Goal: Transaction & Acquisition: Purchase product/service

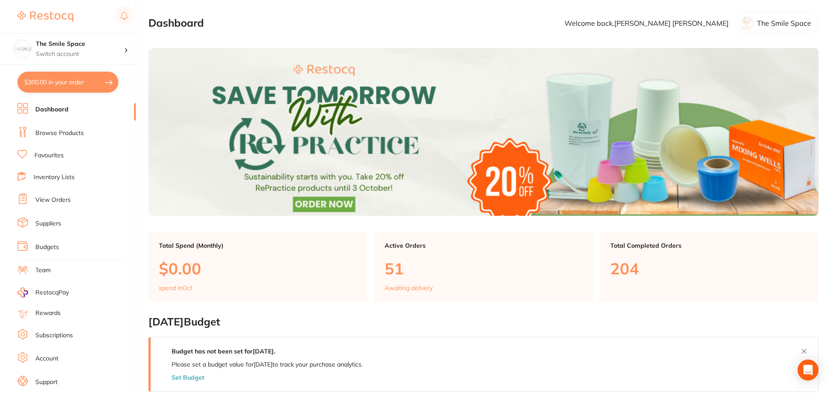
click at [69, 83] on button "$300.00 in your order" at bounding box center [67, 82] width 101 height 21
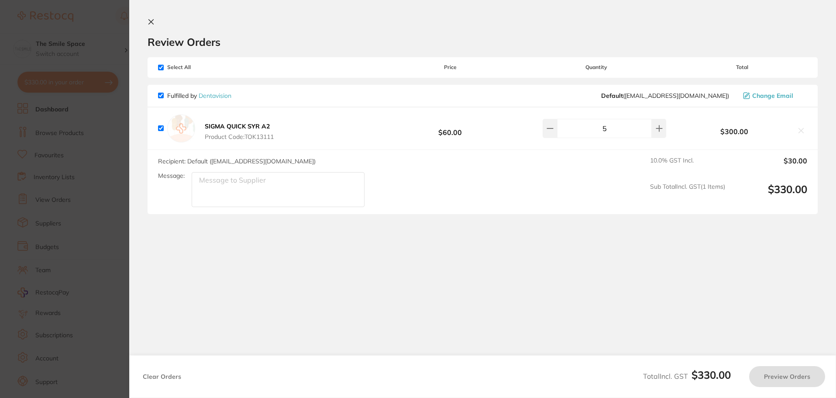
checkbox input "true"
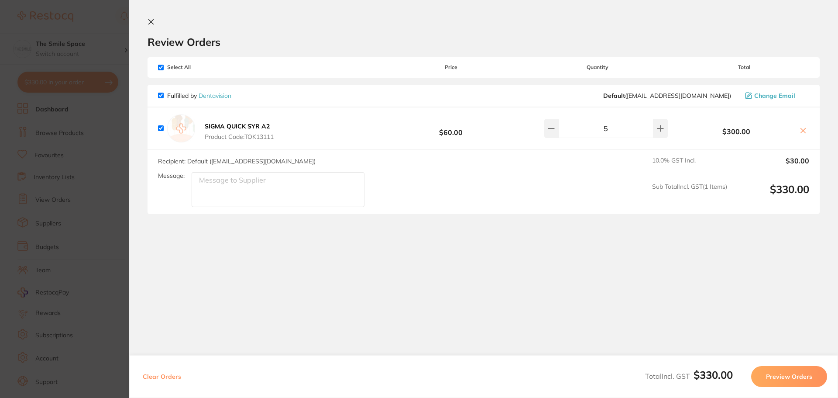
click at [779, 372] on button "Preview Orders" at bounding box center [789, 376] width 76 height 21
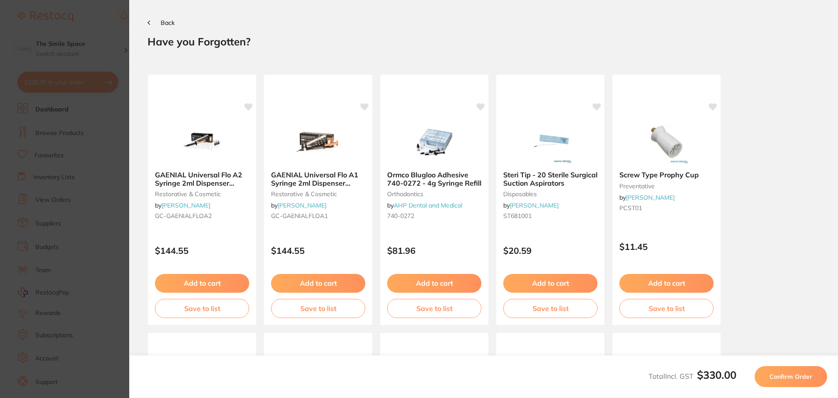
click at [793, 374] on span "Confirm Order" at bounding box center [791, 376] width 43 height 8
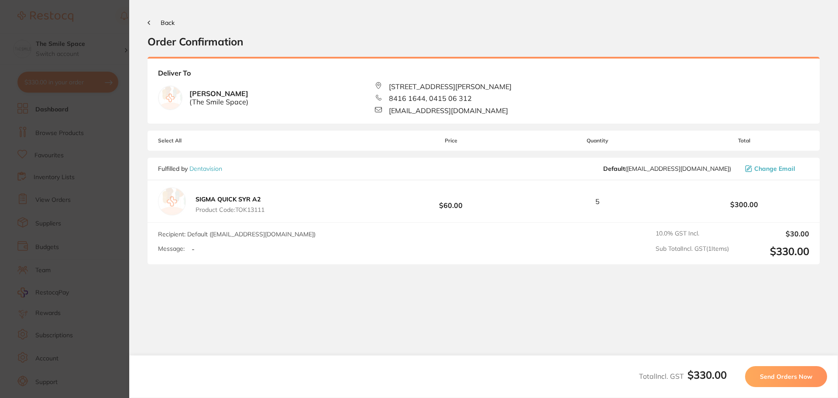
click at [793, 374] on span "Send Orders Now" at bounding box center [786, 376] width 52 height 8
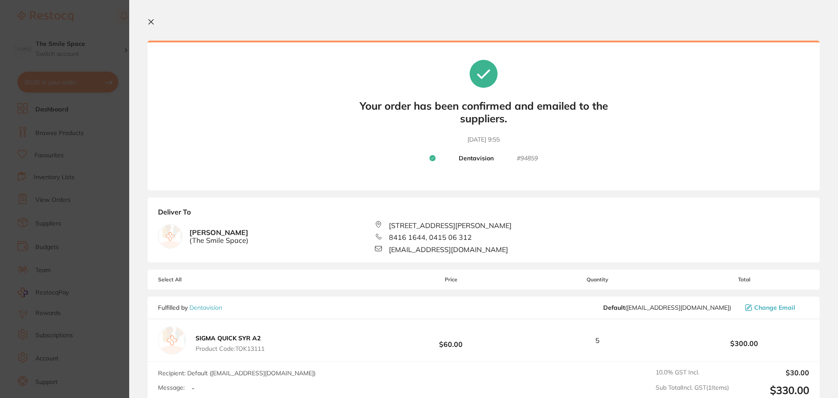
click at [151, 21] on icon at bounding box center [151, 22] width 5 height 5
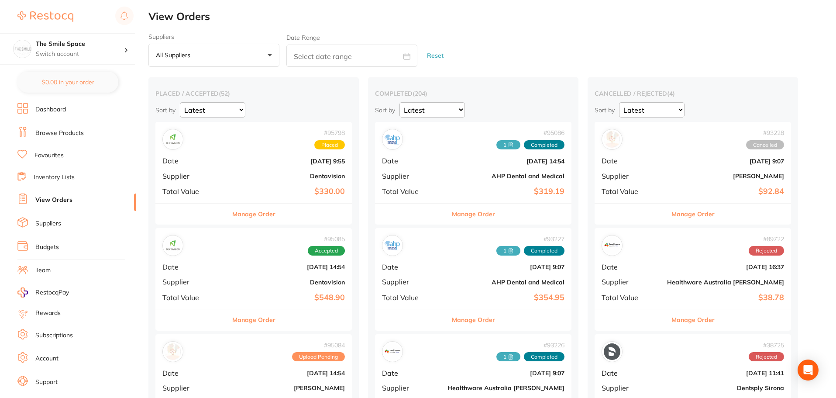
drag, startPoint x: 56, startPoint y: 128, endPoint x: 132, endPoint y: 85, distance: 87.6
click at [56, 128] on li "Browse Products" at bounding box center [76, 133] width 118 height 13
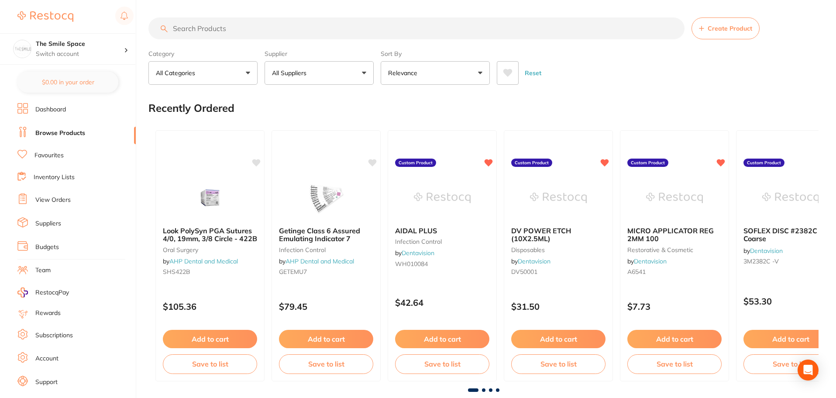
click at [273, 33] on input "search" at bounding box center [416, 28] width 536 height 22
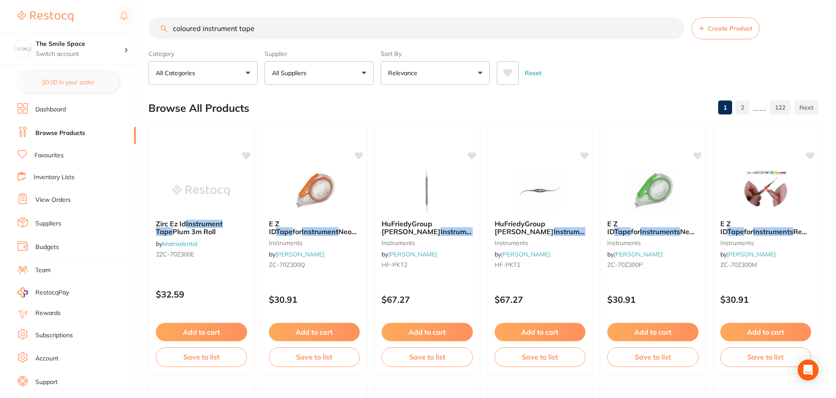
drag, startPoint x: 320, startPoint y: 31, endPoint x: 0, endPoint y: 71, distance: 322.5
click at [0, 94] on div "$0.00 The Smile Space Switch account The Smile Space $0.00 in your order Dashbo…" at bounding box center [418, 199] width 836 height 398
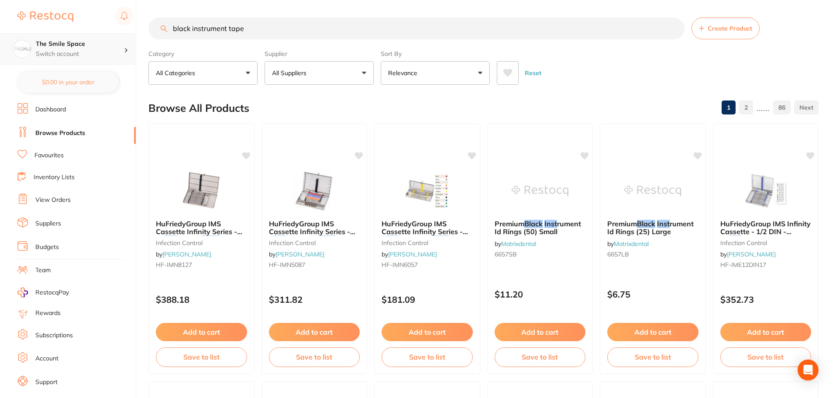
type input "black instrument tape"
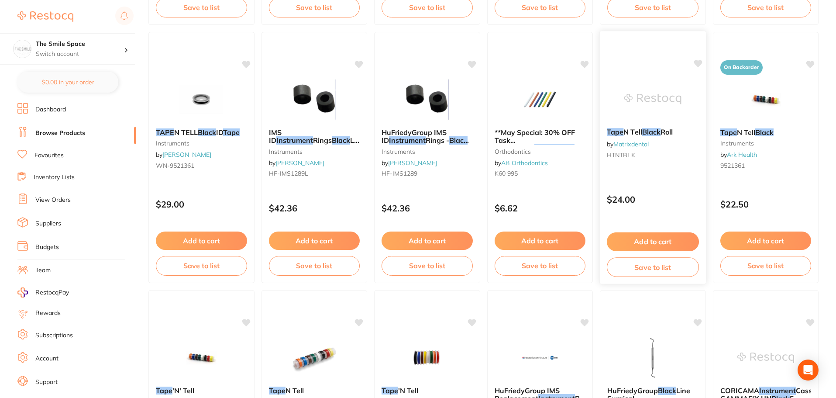
scroll to position [480, 0]
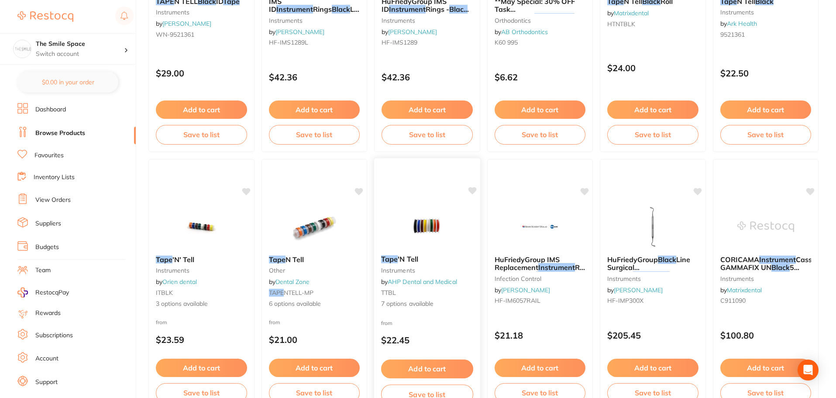
click at [408, 285] on link "AHP Dental and Medical" at bounding box center [422, 282] width 69 height 8
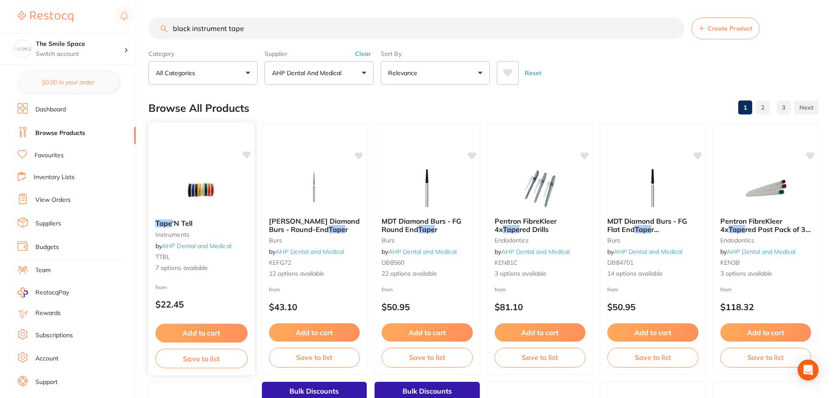
click at [218, 246] on link "AHP Dental and Medical" at bounding box center [196, 246] width 69 height 8
click at [198, 266] on span "7 options available" at bounding box center [201, 268] width 91 height 9
click at [185, 270] on span "7 options available" at bounding box center [201, 268] width 92 height 9
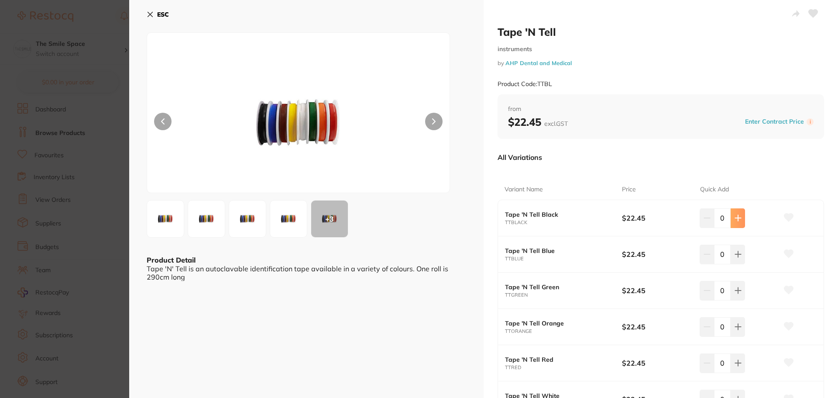
click at [737, 226] on button at bounding box center [738, 217] width 14 height 19
type input "1"
click at [735, 250] on button at bounding box center [738, 253] width 14 height 19
type input "1"
click at [736, 291] on icon at bounding box center [738, 291] width 6 height 6
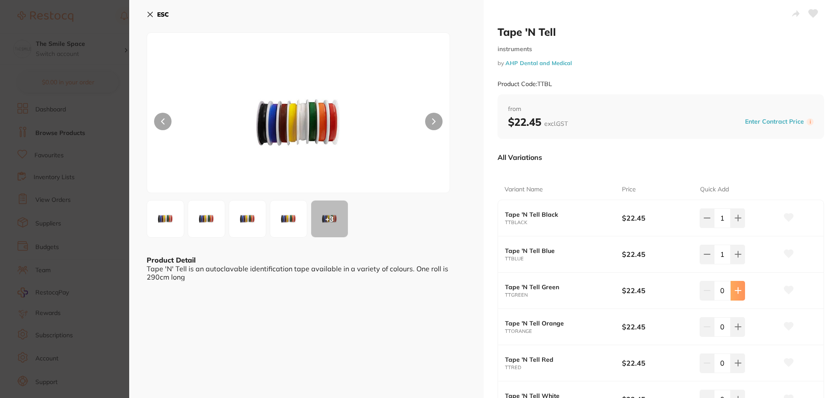
type input "1"
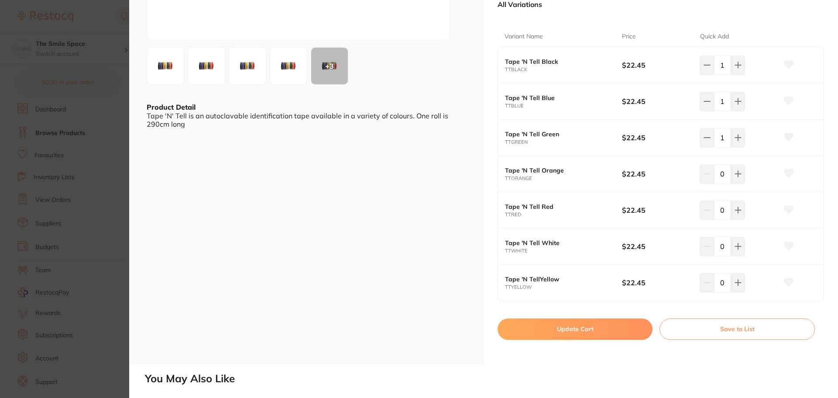
scroll to position [175, 0]
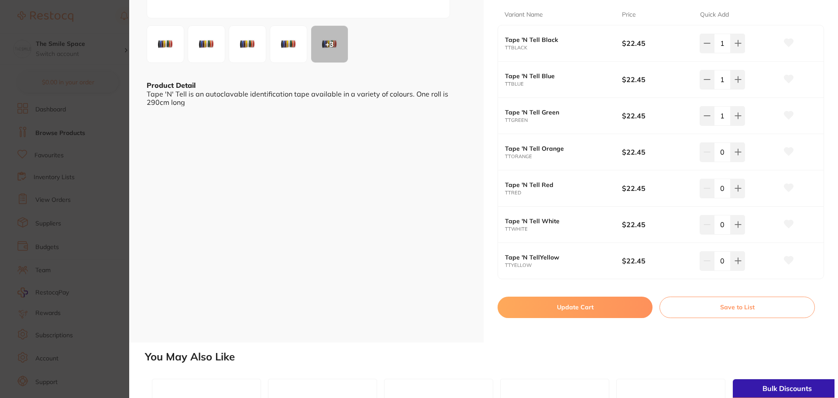
click at [581, 302] on button "Update Cart" at bounding box center [575, 306] width 155 height 21
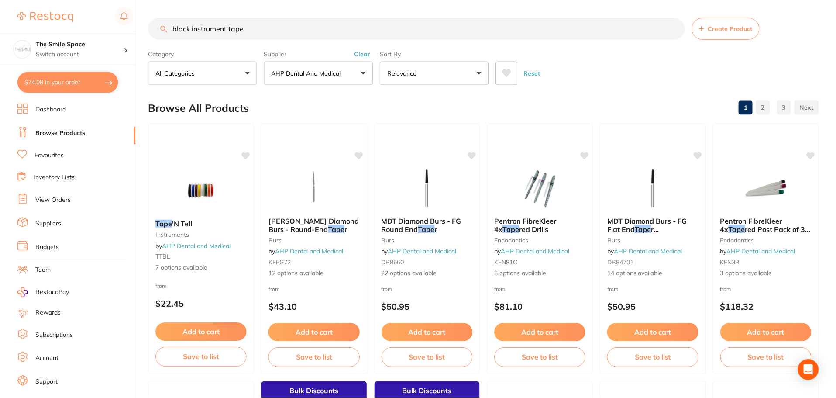
scroll to position [3, 0]
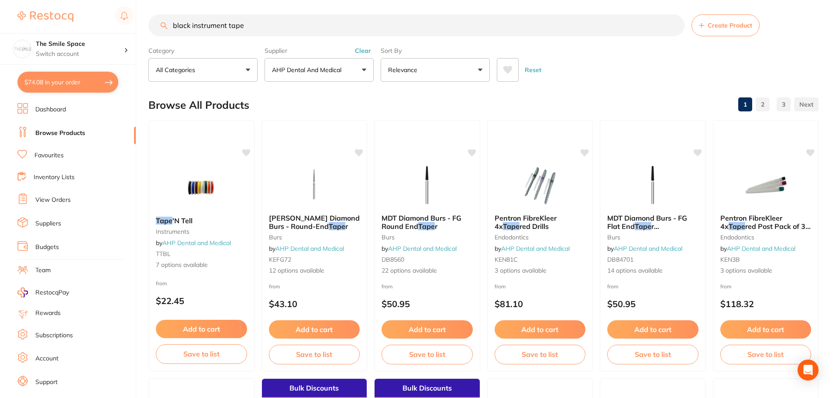
click at [72, 83] on button "$74.08 in your order" at bounding box center [67, 82] width 101 height 21
checkbox input "true"
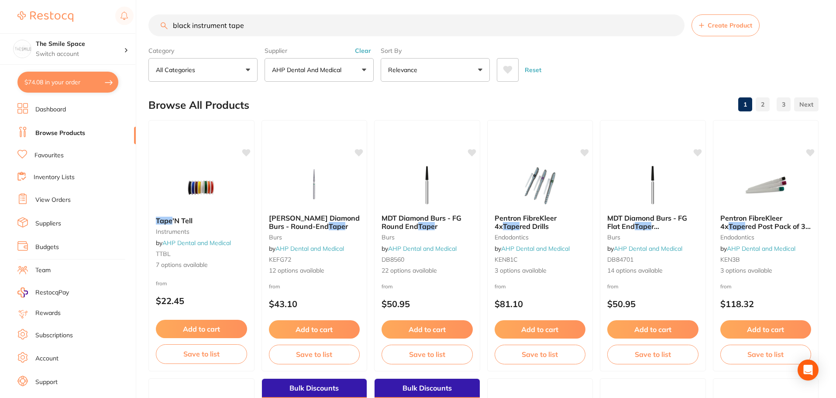
checkbox input "true"
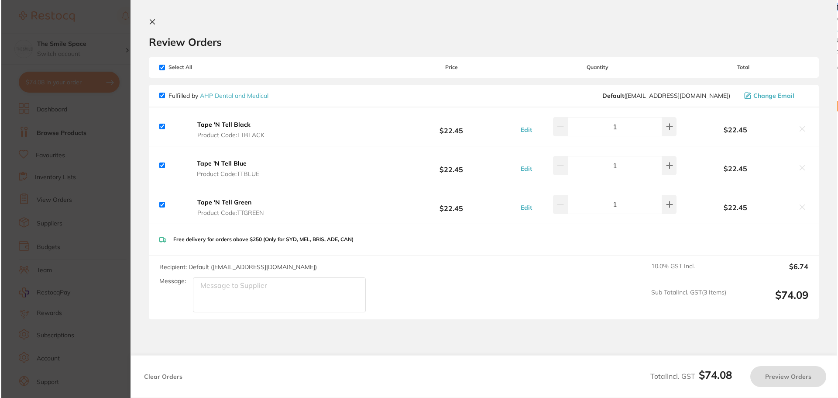
scroll to position [0, 0]
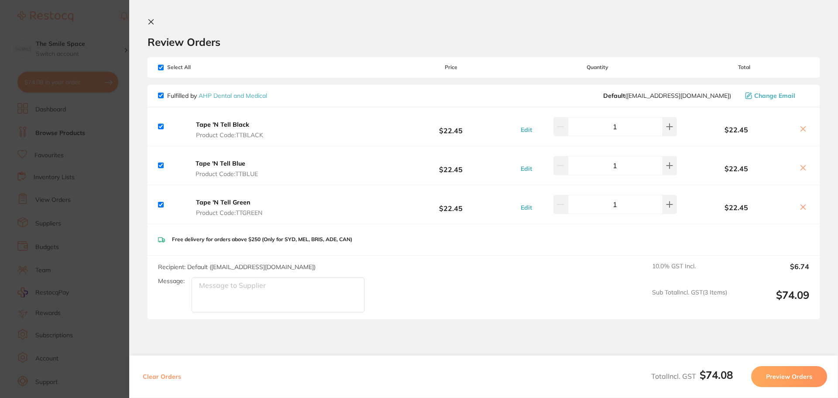
click at [800, 129] on icon at bounding box center [803, 128] width 7 height 7
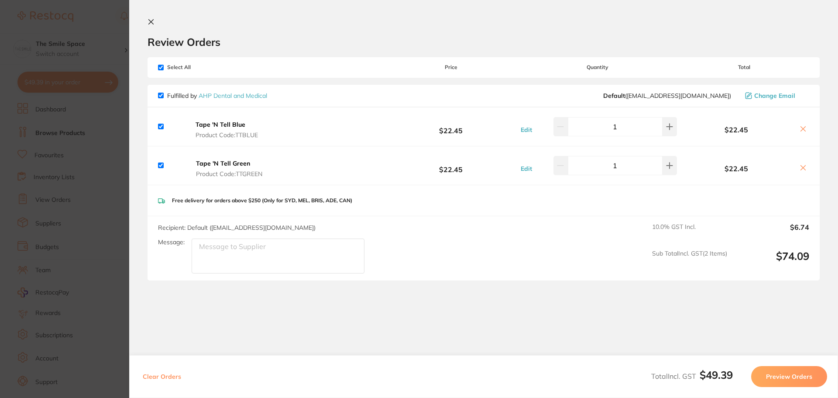
click at [800, 129] on icon at bounding box center [803, 128] width 7 height 7
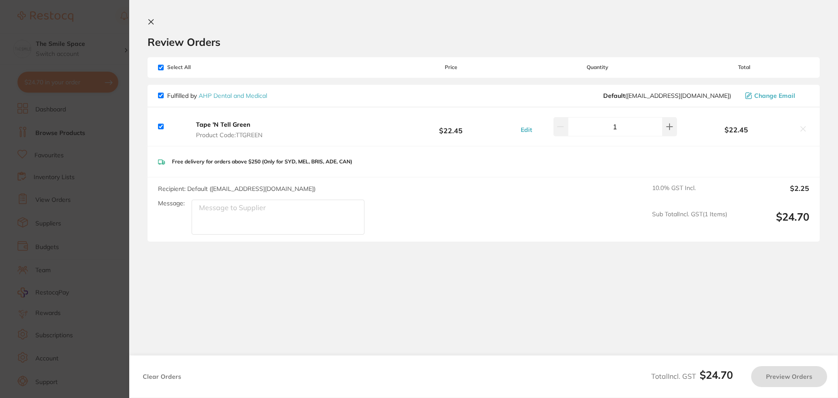
click at [800, 129] on icon at bounding box center [803, 128] width 7 height 7
checkbox input "false"
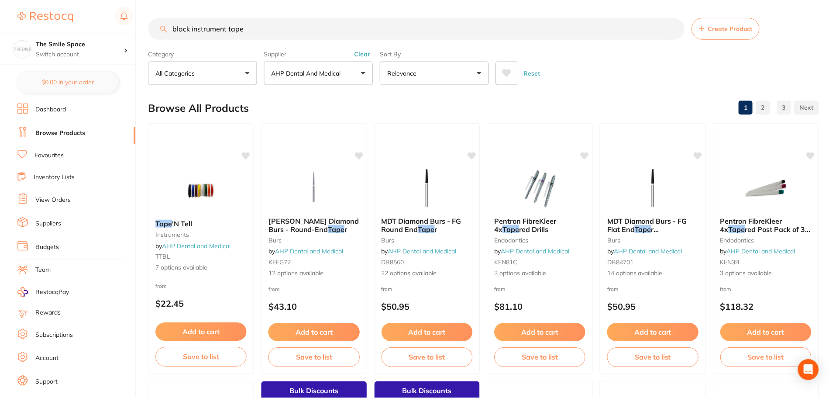
scroll to position [3, 0]
